Goal: Information Seeking & Learning: Learn about a topic

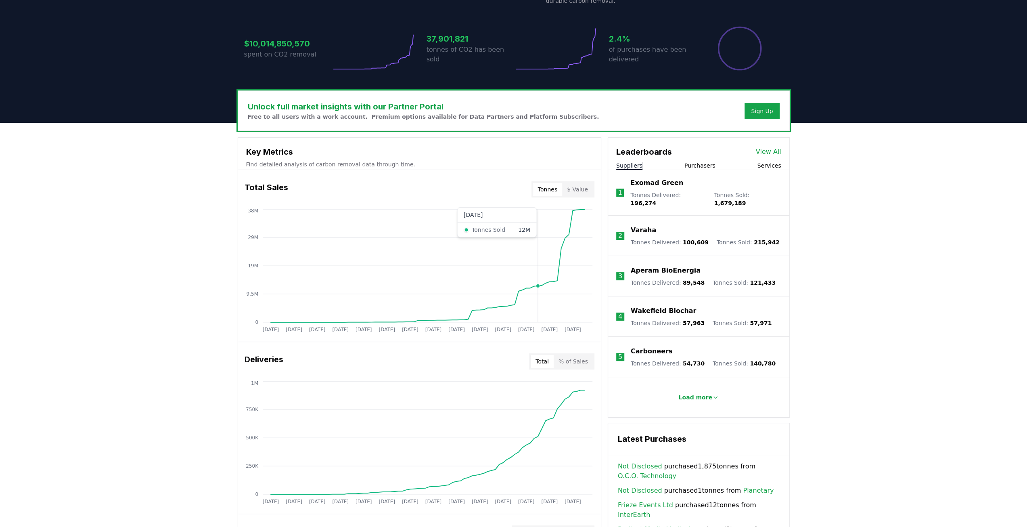
scroll to position [161, 0]
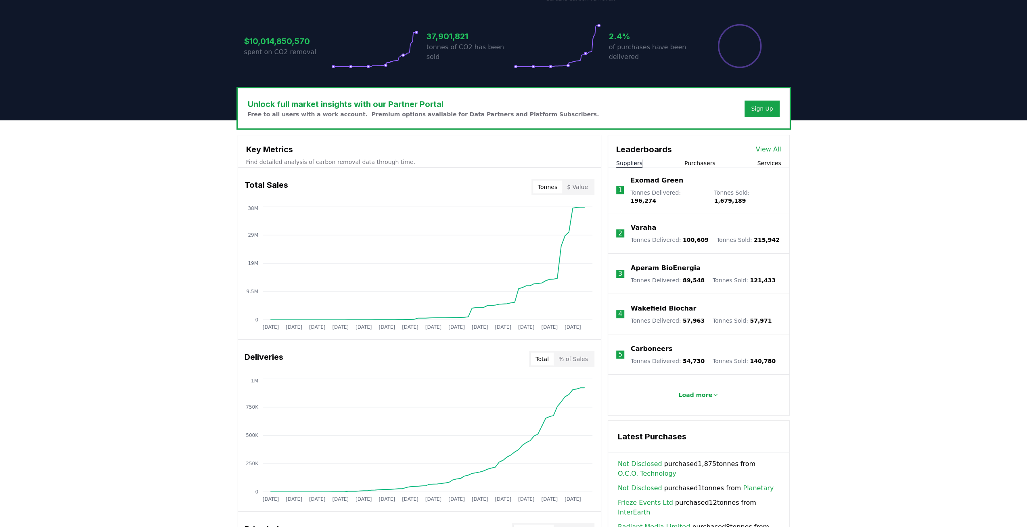
click at [642, 181] on p "Exomad Green" at bounding box center [657, 181] width 53 height 10
click at [648, 223] on p "Varaha" at bounding box center [643, 228] width 25 height 10
click at [688, 387] on button "Load more" at bounding box center [698, 395] width 53 height 16
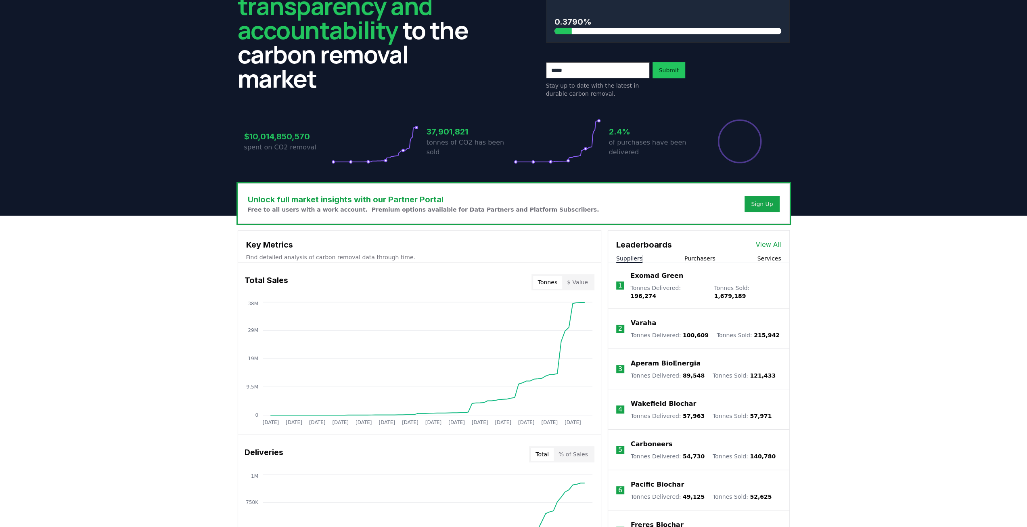
scroll to position [40, 0]
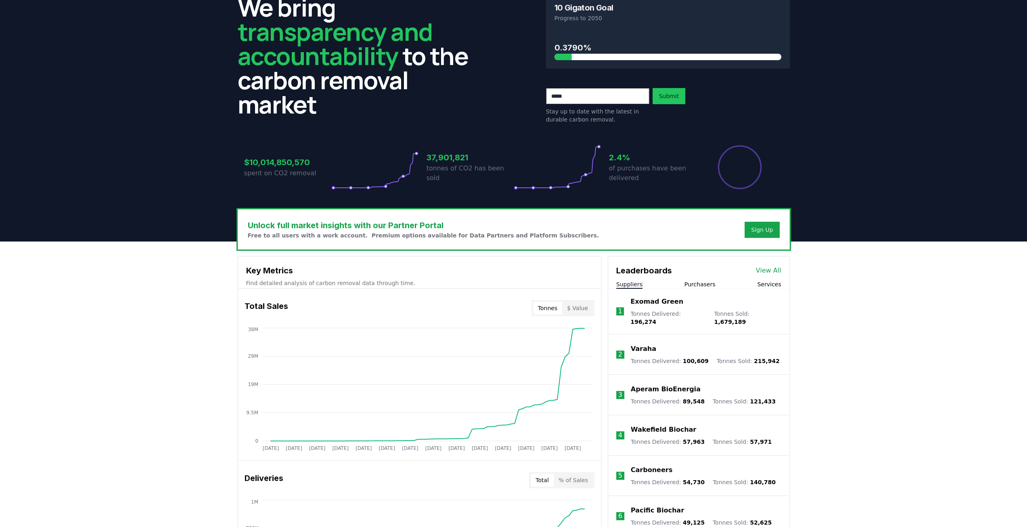
click at [769, 266] on link "View All" at bounding box center [768, 271] width 25 height 10
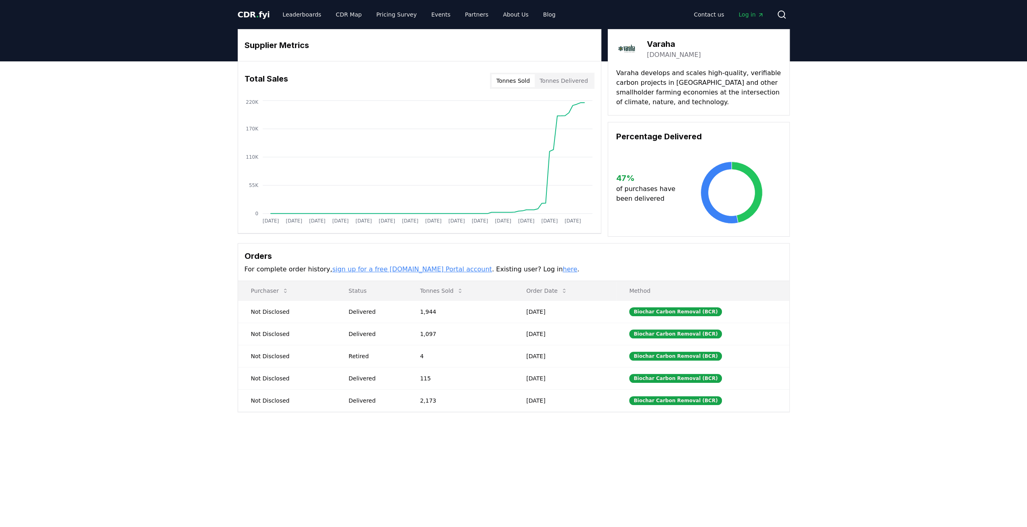
click at [562, 77] on button "Tonnes Delivered" at bounding box center [564, 80] width 58 height 13
click at [514, 78] on button "Tonnes Sold" at bounding box center [513, 80] width 43 height 13
click at [563, 76] on button "Tonnes Delivered" at bounding box center [564, 80] width 58 height 13
click at [530, 83] on button "Tonnes Sold" at bounding box center [513, 80] width 43 height 13
click at [562, 84] on button "Tonnes Delivered" at bounding box center [564, 80] width 58 height 13
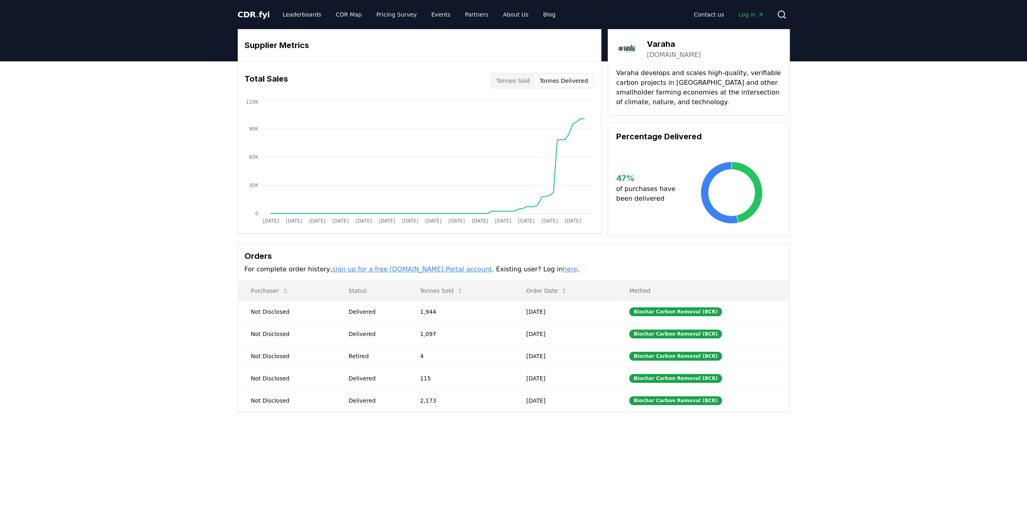
click at [515, 84] on button "Tonnes Sold" at bounding box center [513, 80] width 43 height 13
click at [575, 82] on button "Tonnes Delivered" at bounding box center [564, 80] width 58 height 13
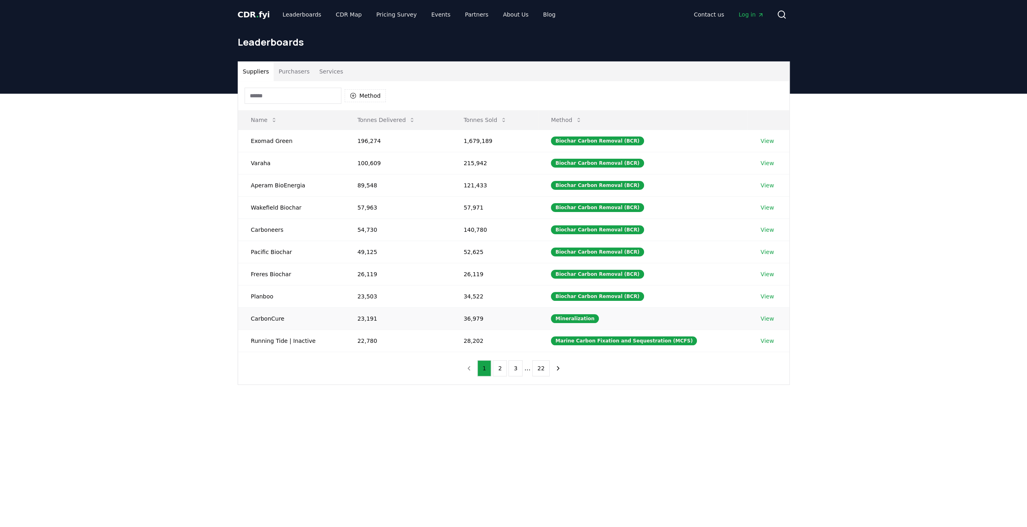
click at [759, 310] on td "View" at bounding box center [769, 318] width 42 height 22
click at [763, 314] on link "View" at bounding box center [767, 318] width 13 height 8
click at [507, 364] on button "2" at bounding box center [500, 368] width 14 height 16
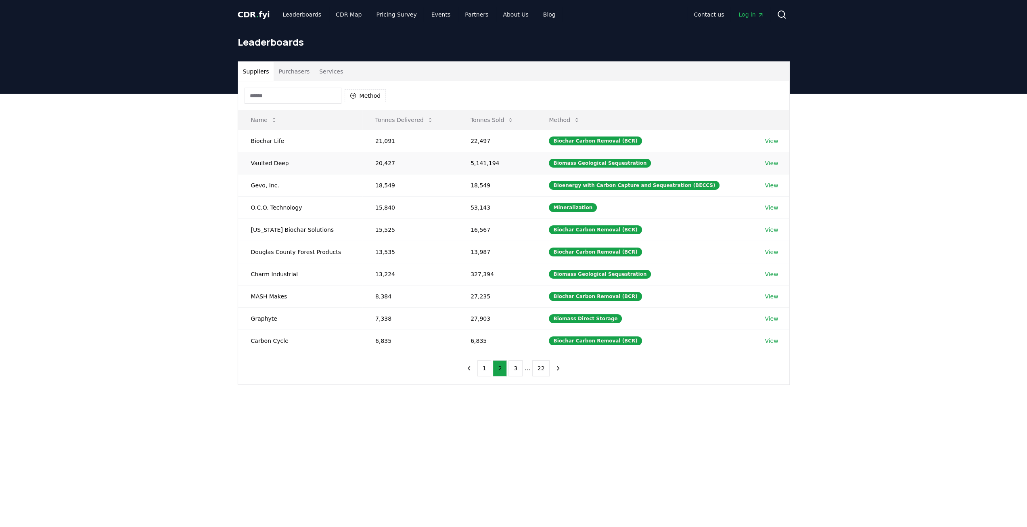
click at [768, 159] on link "View" at bounding box center [771, 163] width 13 height 8
click at [769, 270] on link "View" at bounding box center [771, 274] width 13 height 8
click at [773, 314] on link "View" at bounding box center [771, 318] width 13 height 8
click at [502, 116] on button "Tonnes Sold" at bounding box center [492, 120] width 56 height 16
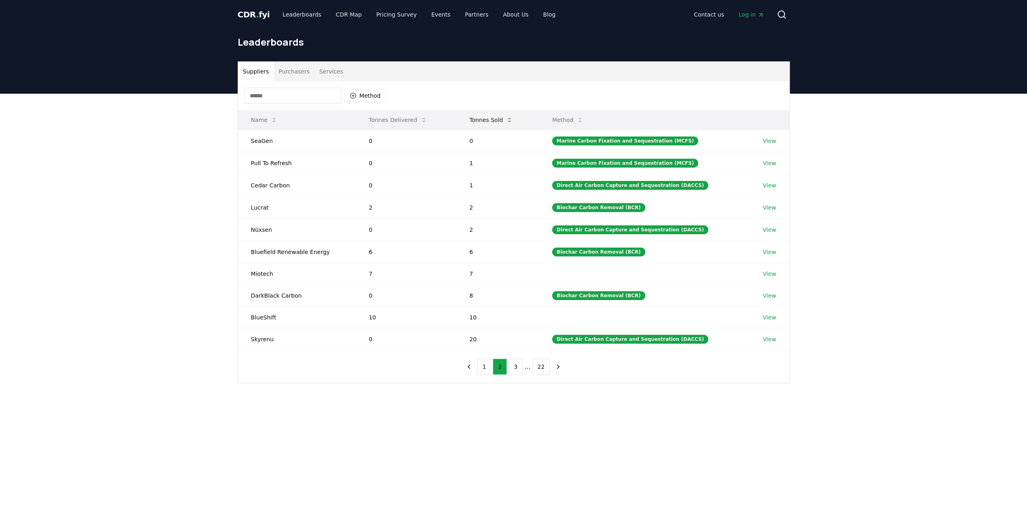
click at [502, 116] on button "Tonnes Sold" at bounding box center [491, 120] width 56 height 16
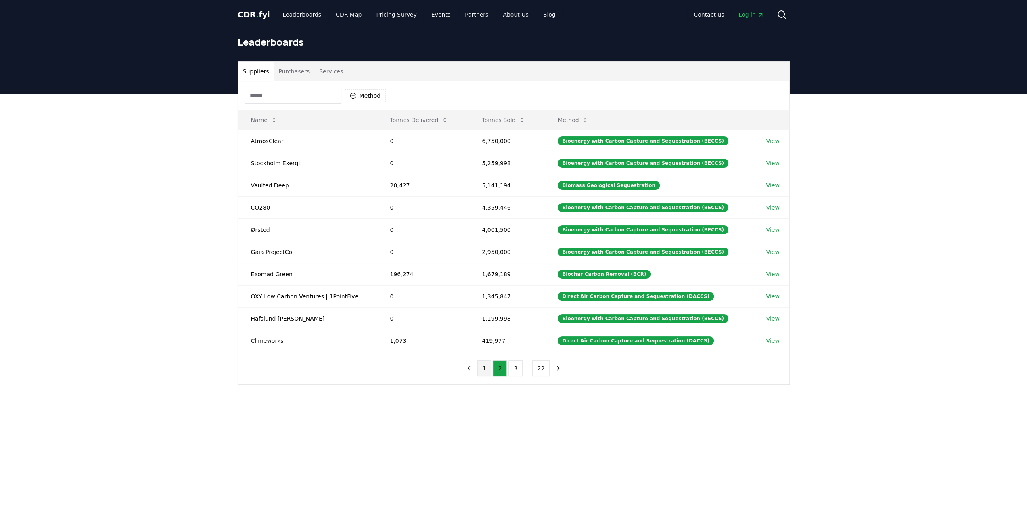
click at [484, 366] on button "1" at bounding box center [485, 368] width 14 height 16
click at [498, 365] on button "2" at bounding box center [500, 368] width 14 height 16
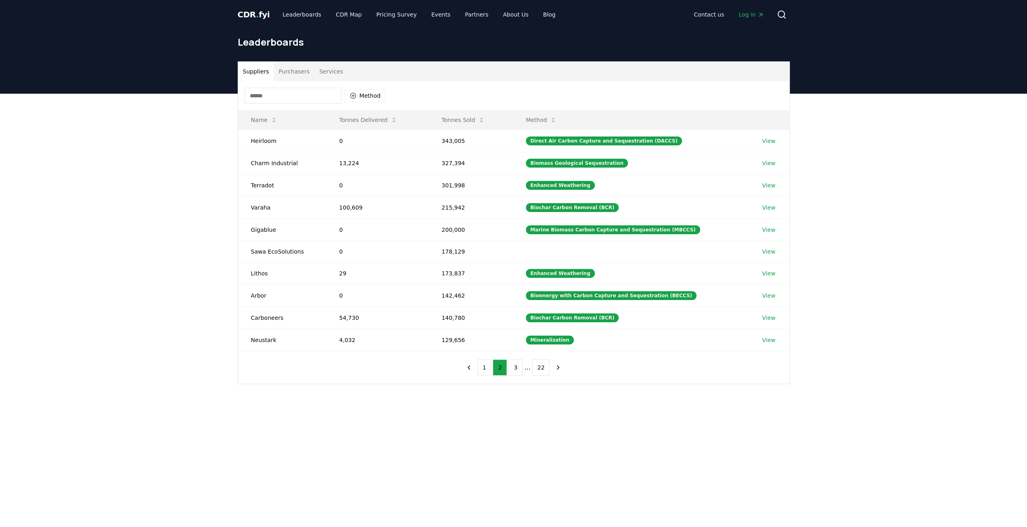
click at [222, 407] on div "Suppliers Purchasers Services Method Name Tonnes Delivered Tonnes Sold Method H…" at bounding box center [513, 255] width 1027 height 323
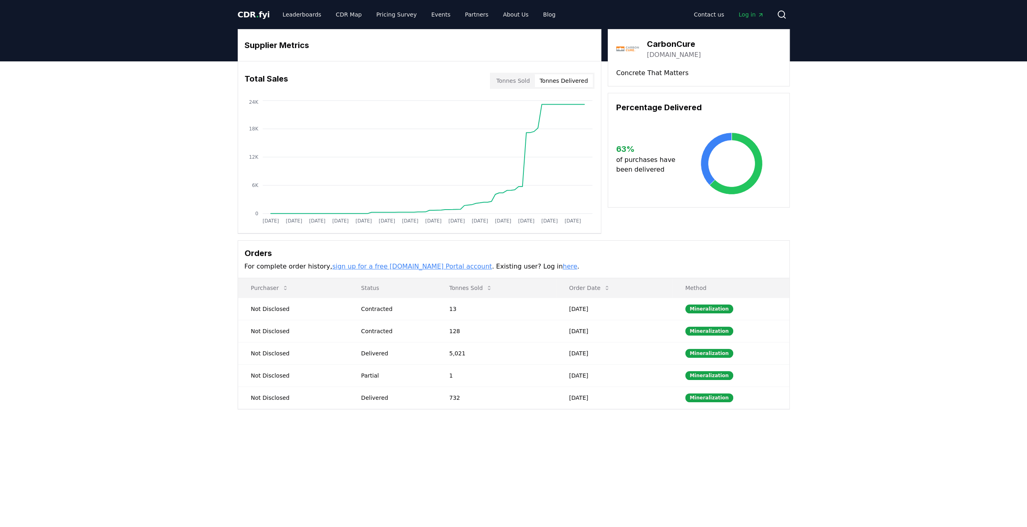
click at [557, 78] on button "Tonnes Delivered" at bounding box center [564, 80] width 58 height 13
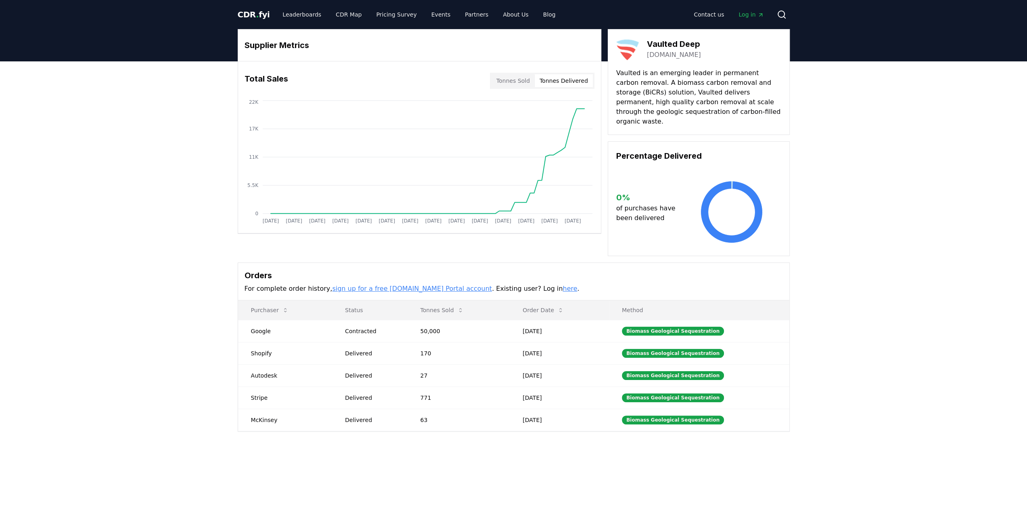
click at [576, 75] on button "Tonnes Delivered" at bounding box center [564, 80] width 58 height 13
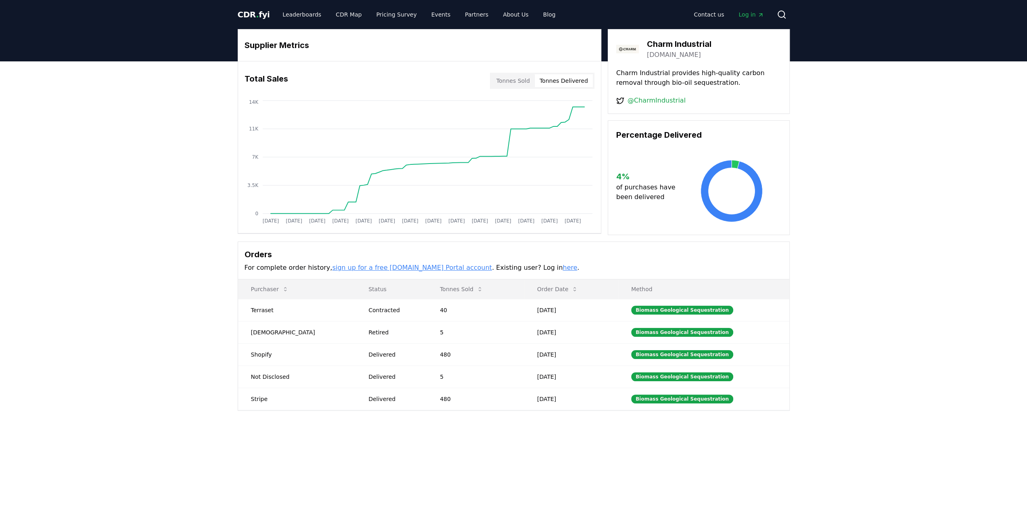
click at [562, 84] on button "Tonnes Delivered" at bounding box center [564, 80] width 58 height 13
click at [522, 82] on button "Tonnes Sold" at bounding box center [513, 80] width 43 height 13
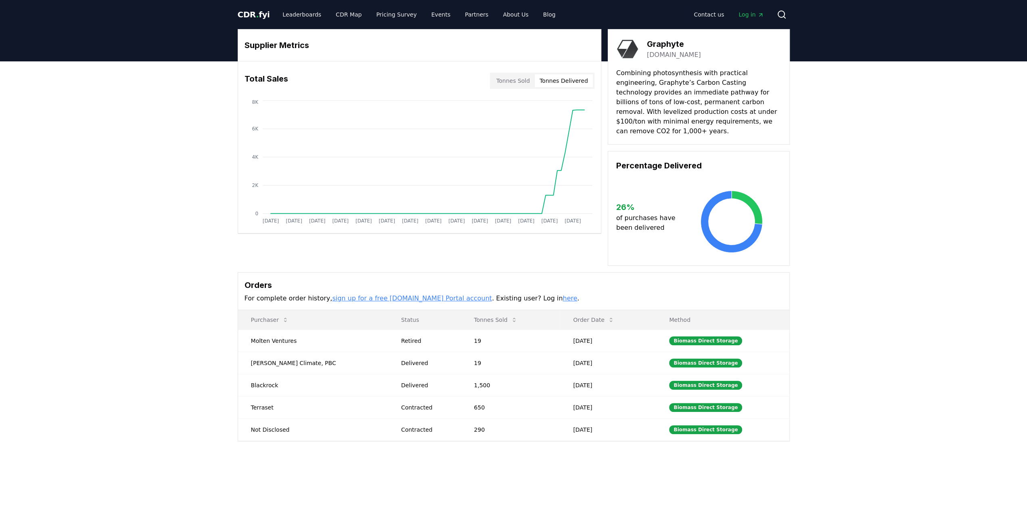
click at [562, 82] on button "Tonnes Delivered" at bounding box center [564, 80] width 58 height 13
click at [343, 15] on link "CDR Map" at bounding box center [348, 14] width 39 height 15
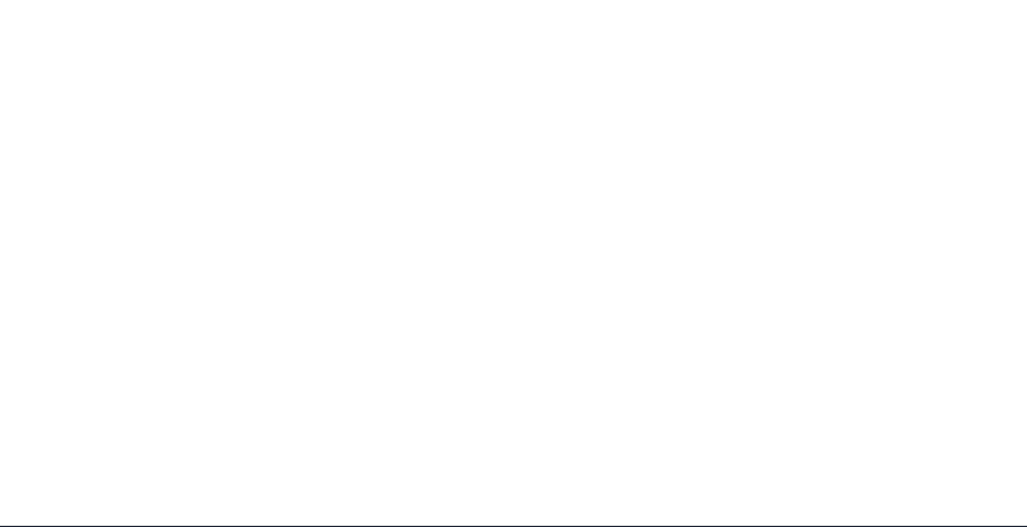
scroll to position [87, 0]
